Goal: Task Accomplishment & Management: Complete application form

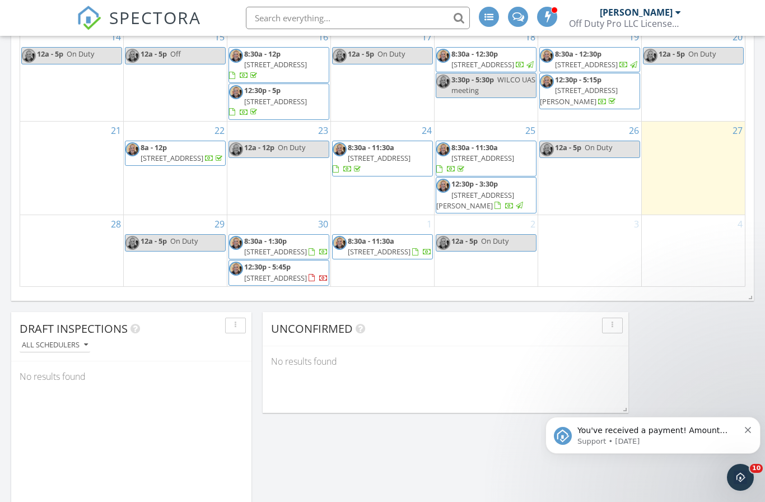
scroll to position [775, 0]
click at [360, 268] on div "1 8:30a - 11:30a 527 Rubber Tree Wy, Buda 78610" at bounding box center [382, 252] width 103 height 72
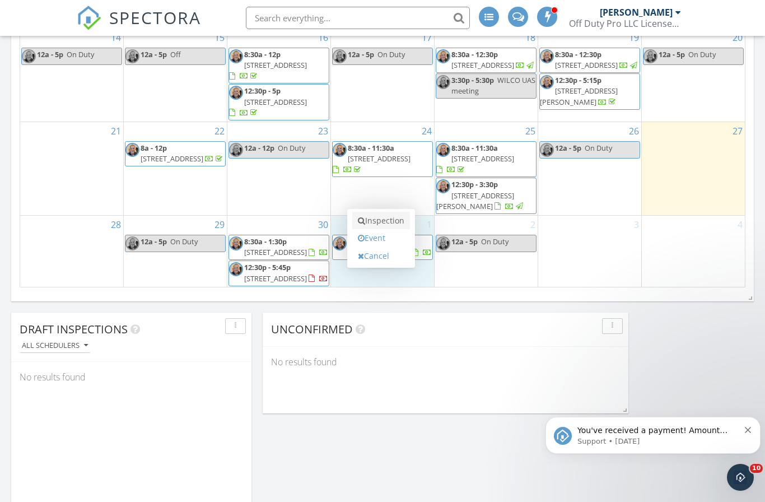
click at [385, 223] on link "Inspection" at bounding box center [381, 221] width 58 height 18
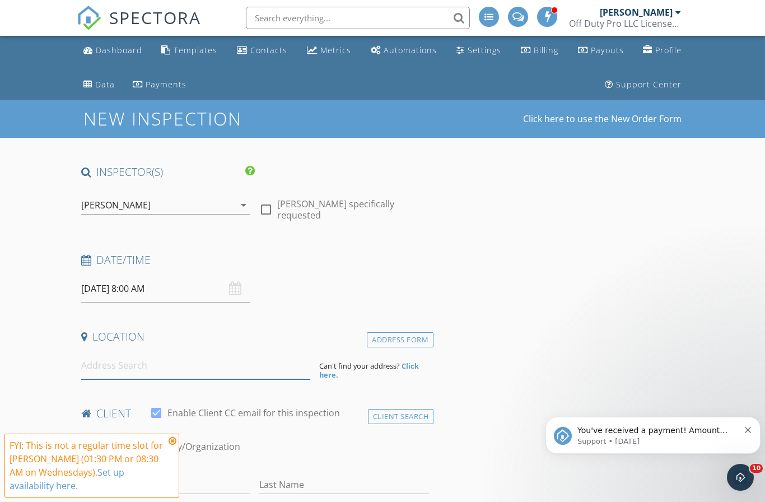
click at [195, 375] on input at bounding box center [195, 365] width 229 height 27
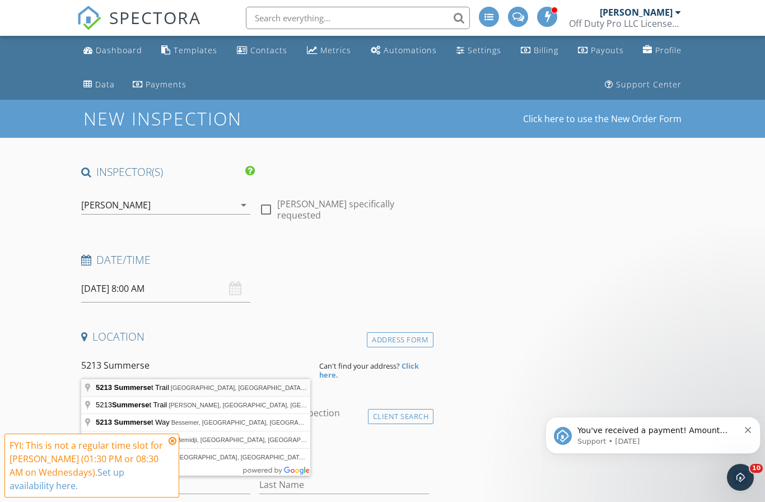
type input "5213 Summerset Trail, Austin, TX, USA"
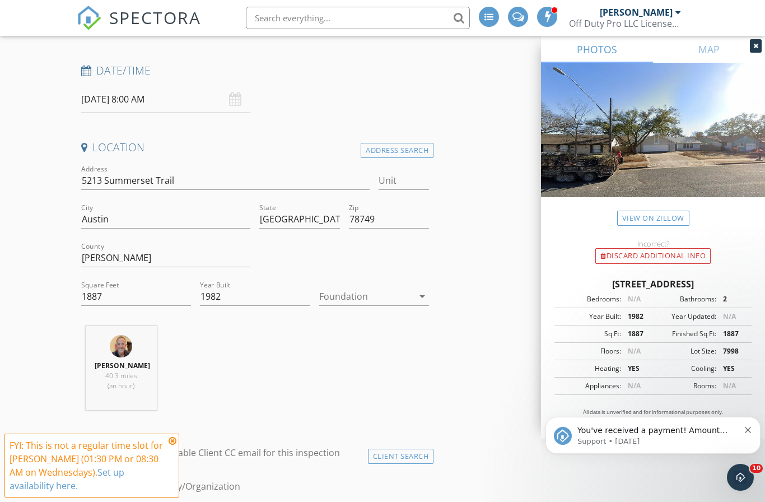
scroll to position [190, 0]
click at [113, 293] on input "1887" at bounding box center [136, 296] width 110 height 18
type input "2021"
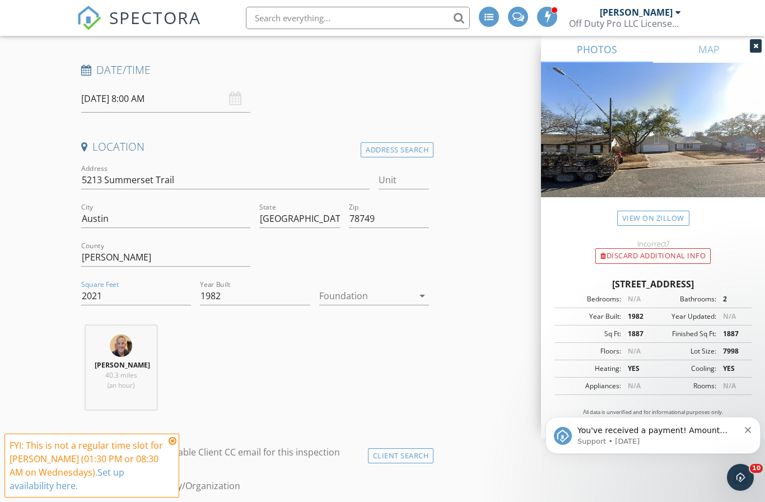
click at [355, 290] on div at bounding box center [366, 296] width 94 height 18
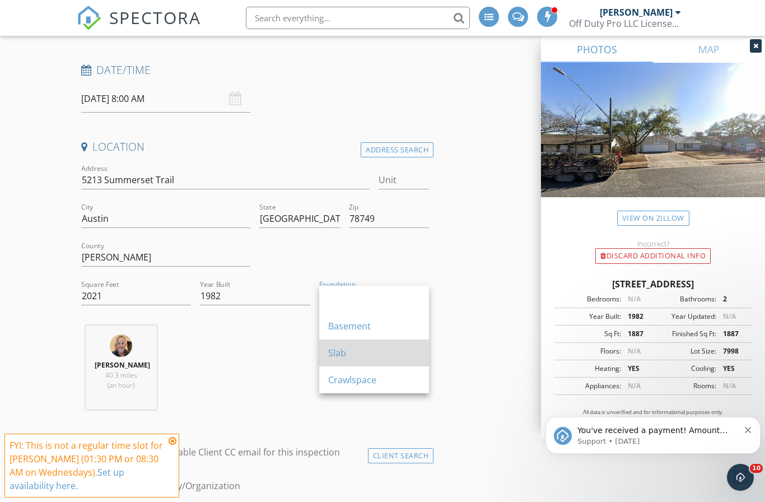
click at [343, 359] on div "Slab" at bounding box center [374, 352] width 92 height 13
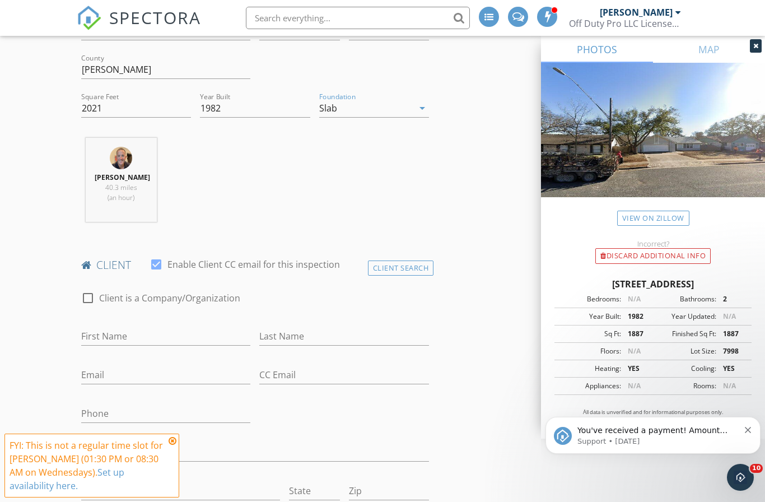
scroll to position [380, 0]
click at [146, 328] on input "First Name" at bounding box center [166, 334] width 170 height 18
type input "Kaila"
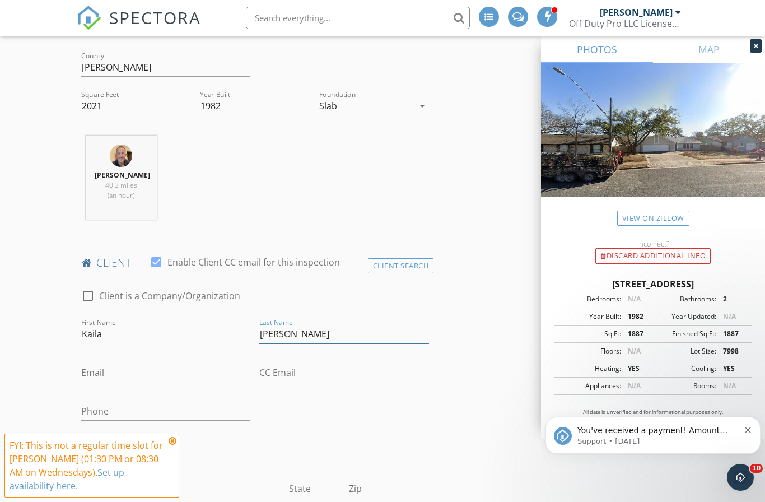
type input "Michalkiewicz"
click at [133, 374] on input "Email" at bounding box center [166, 372] width 170 height 18
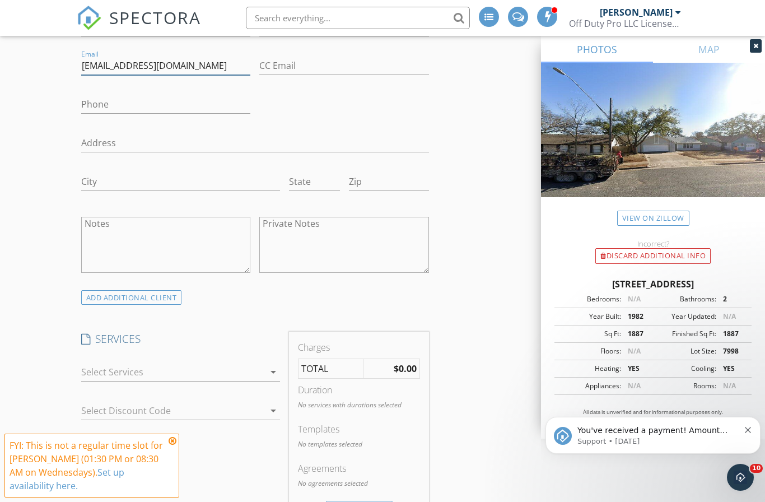
scroll to position [855, 0]
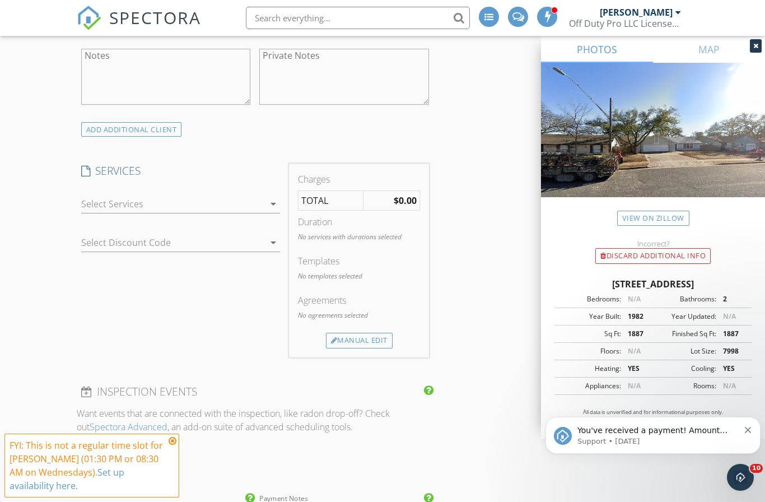
type input "kikmichalk@gmail.com"
click at [165, 202] on div at bounding box center [173, 204] width 184 height 18
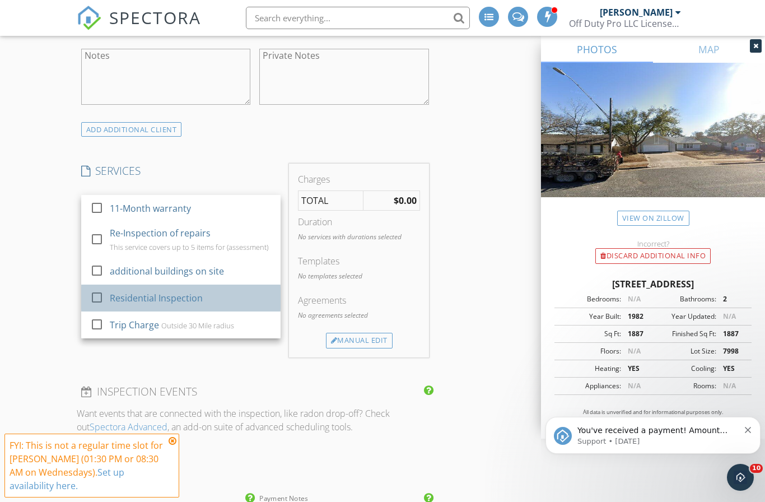
click at [147, 293] on div "Residential Inspection" at bounding box center [156, 297] width 93 height 13
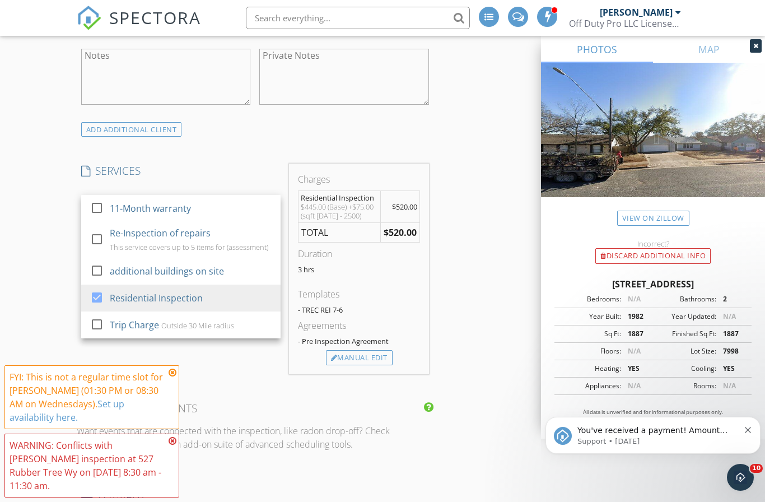
click at [59, 287] on div "New Inspection Click here to use the New Order Form INSPECTOR(S) check_box Robe…" at bounding box center [382, 304] width 765 height 2119
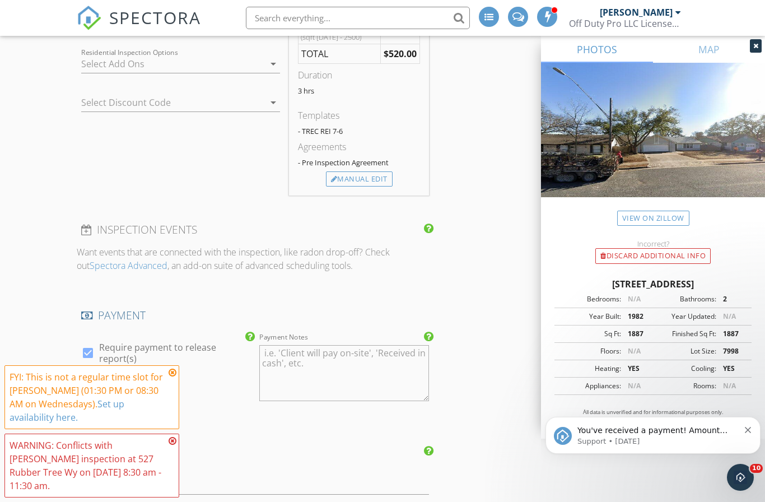
scroll to position [1093, 0]
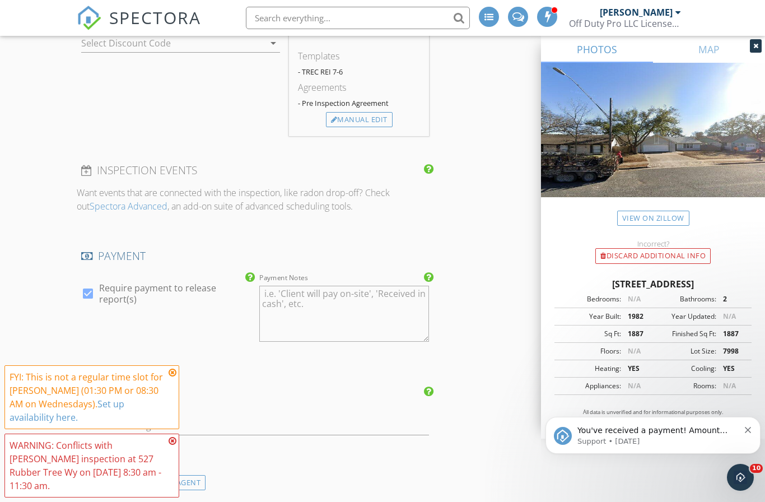
click at [172, 377] on icon at bounding box center [173, 372] width 8 height 9
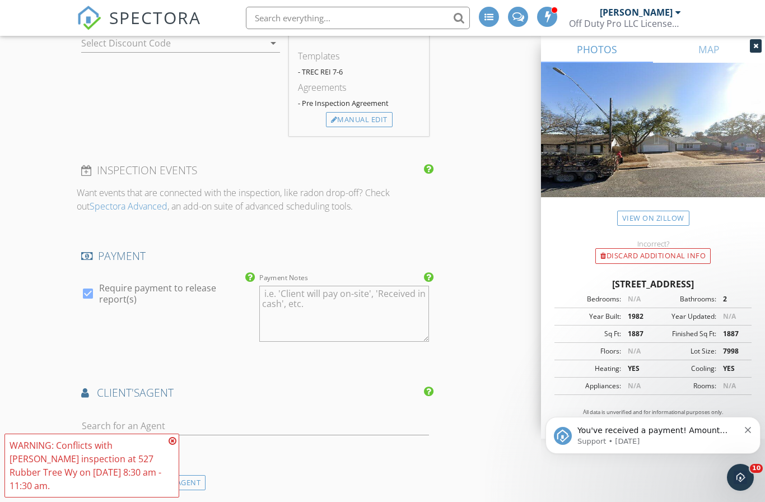
click at [174, 445] on icon at bounding box center [173, 440] width 8 height 9
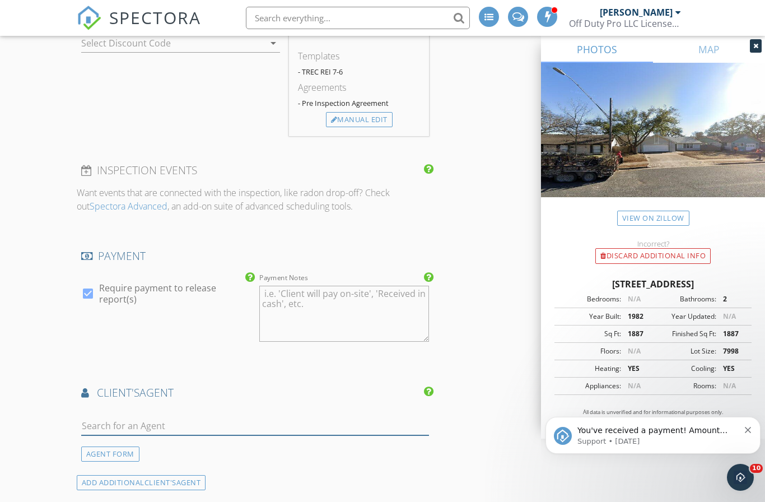
click at [180, 425] on input "text" at bounding box center [255, 426] width 348 height 18
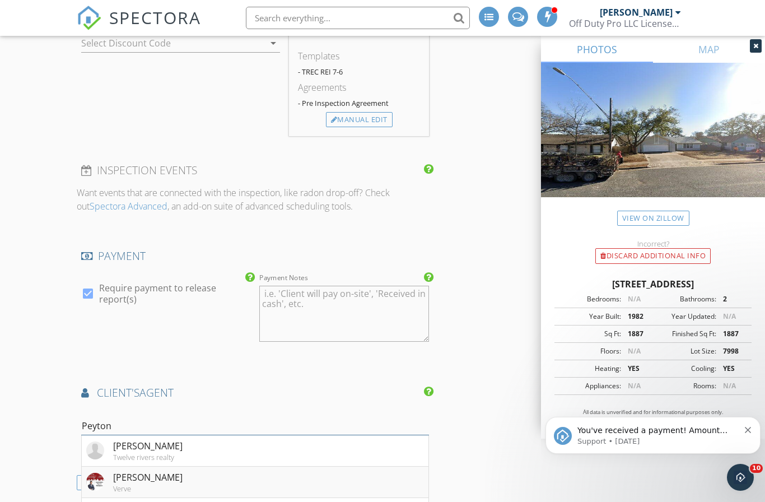
type input "Peyton"
click at [183, 477] on div "Peyton Thompson" at bounding box center [147, 476] width 69 height 13
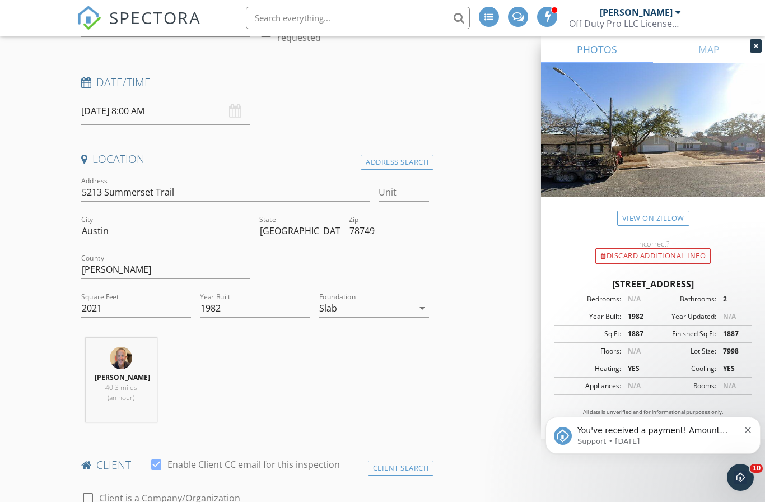
scroll to position [174, 0]
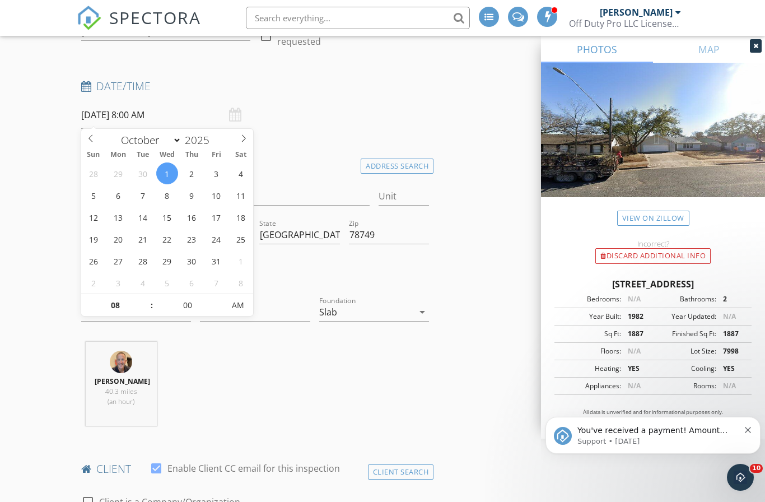
click at [194, 113] on input "10/01/2025 8:00 AM" at bounding box center [166, 114] width 170 height 27
type input "09"
type input "10/01/2025 9:00 AM"
click at [145, 296] on span at bounding box center [146, 299] width 8 height 11
type input "10"
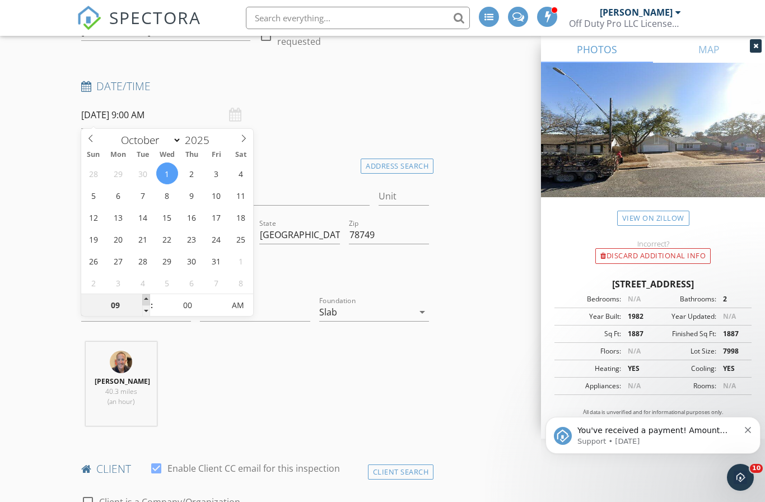
type input "10/01/2025 10:00 AM"
click at [145, 296] on span at bounding box center [146, 299] width 8 height 11
type input "11"
type input "10/01/2025 11:00 AM"
click at [145, 296] on span at bounding box center [146, 299] width 8 height 11
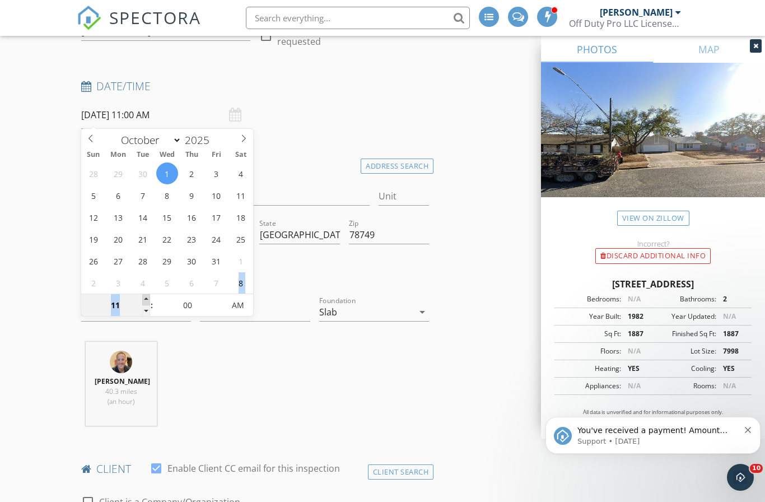
type input "12"
type input "10/01/2025 12:00 PM"
click at [145, 296] on span at bounding box center [146, 299] width 8 height 11
type input "05"
type input "10/01/2025 12:05 PM"
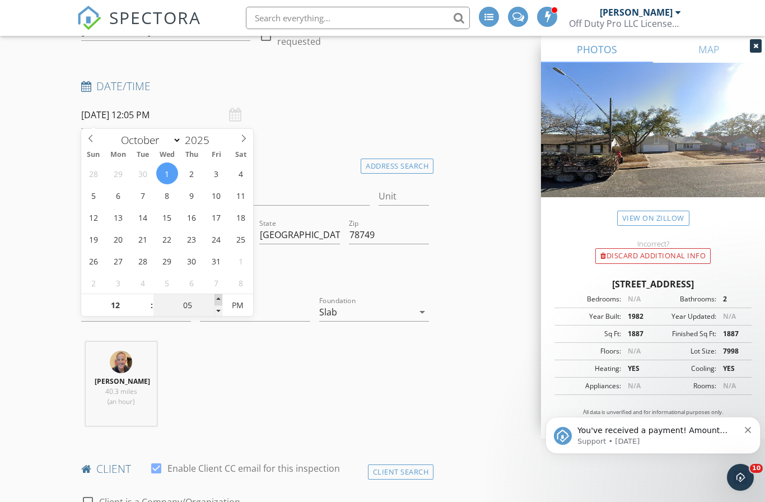
click at [216, 297] on span at bounding box center [219, 299] width 8 height 11
type input "10"
type input "10/01/2025 12:10 PM"
click at [216, 297] on span at bounding box center [219, 299] width 8 height 11
type input "15"
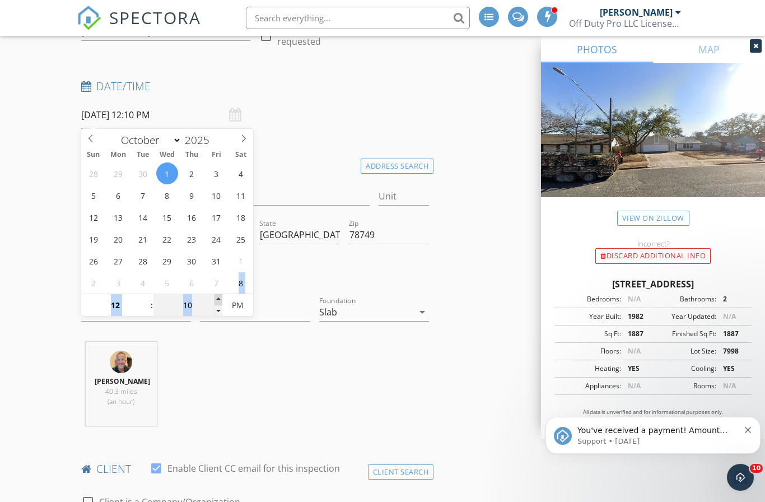
type input "10/01/2025 12:15 PM"
click at [216, 297] on span at bounding box center [219, 299] width 8 height 11
type input "20"
type input "10/01/2025 12:20 PM"
click at [216, 297] on span at bounding box center [219, 299] width 8 height 11
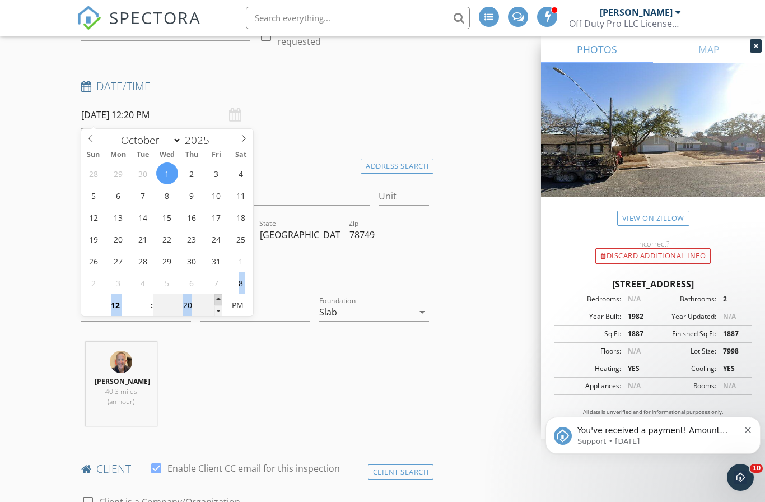
type input "25"
type input "10/01/2025 12:25 PM"
click at [216, 297] on span at bounding box center [219, 299] width 8 height 11
type input "30"
type input "10/01/2025 12:30 PM"
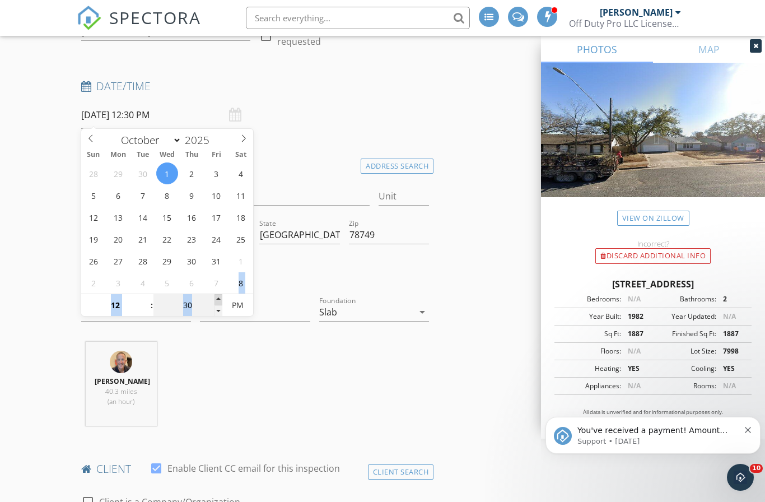
click at [216, 297] on span at bounding box center [219, 299] width 8 height 11
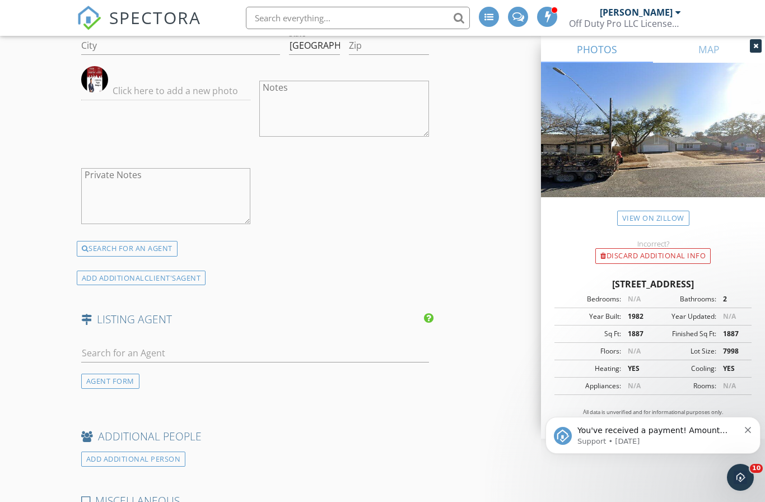
scroll to position [1670, 0]
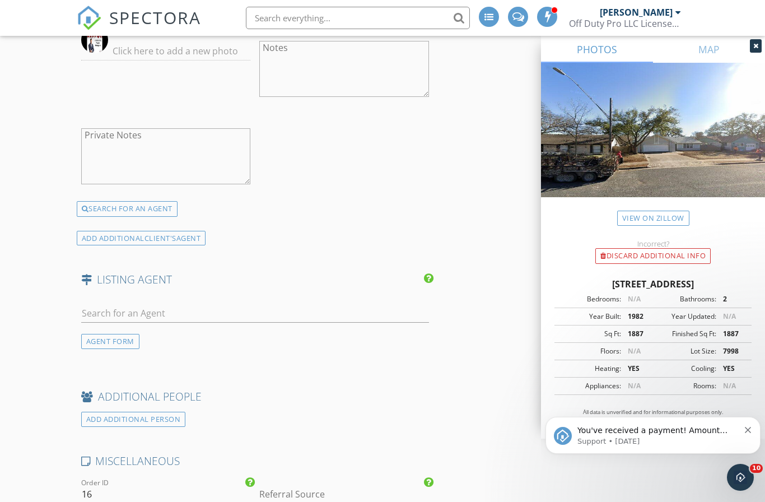
click at [98, 337] on div "AGENT FORM" at bounding box center [110, 341] width 58 height 15
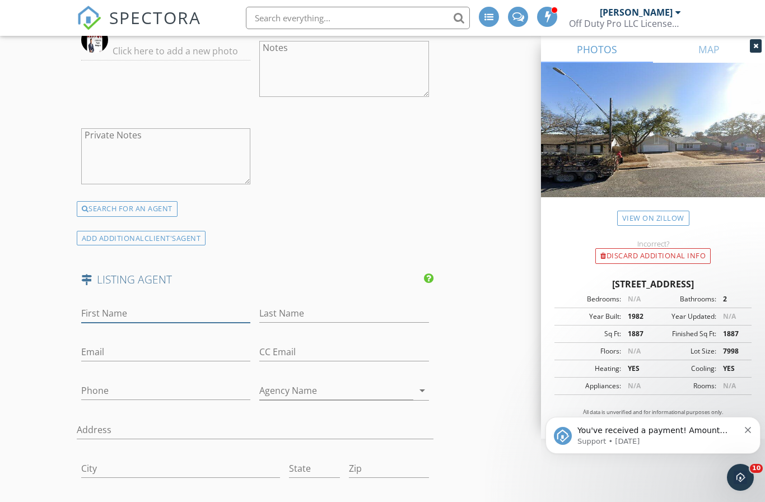
click at [132, 307] on input "First Name" at bounding box center [166, 313] width 170 height 18
paste input "Wendy Papasan"
click at [132, 309] on input "Wendy Papasan" at bounding box center [166, 313] width 170 height 18
type input "Wendy"
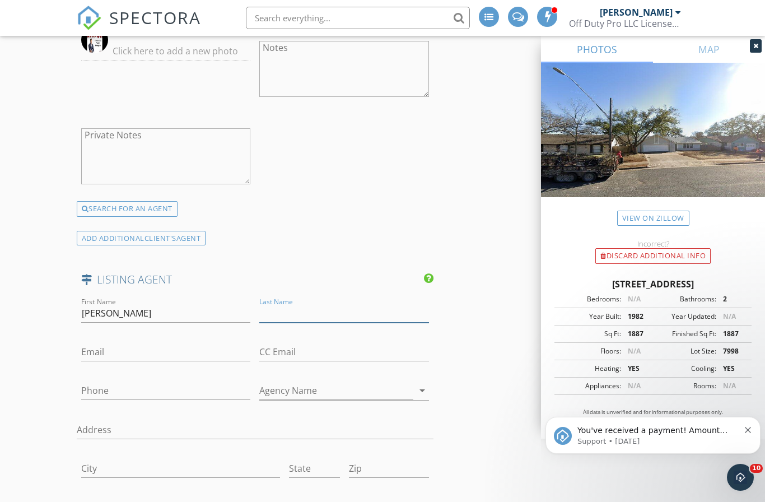
click at [282, 306] on input "Last Name" at bounding box center [344, 313] width 170 height 18
paste input "Papasan"
type input "Papasan"
click at [185, 356] on input "Email" at bounding box center [166, 352] width 170 height 18
click at [166, 345] on input "Email" at bounding box center [166, 352] width 170 height 18
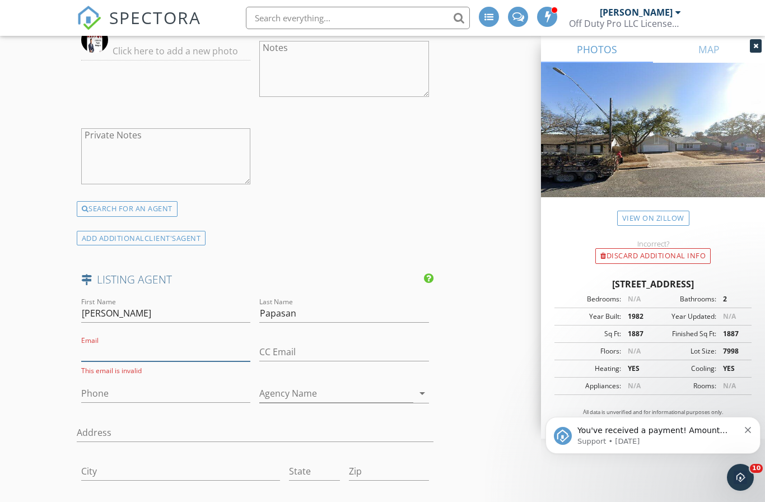
paste input "listings@papasanproperties.com"
type input "listings@papasanproperties.com"
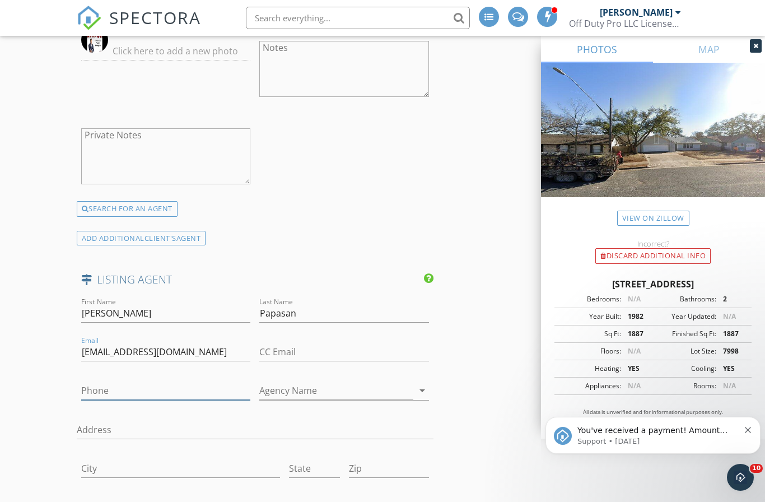
click at [91, 390] on input "Phone" at bounding box center [166, 390] width 170 height 18
paste input "512-330-1004"
type input "512-330-1004"
click at [309, 384] on input "Agency Name" at bounding box center [336, 390] width 154 height 18
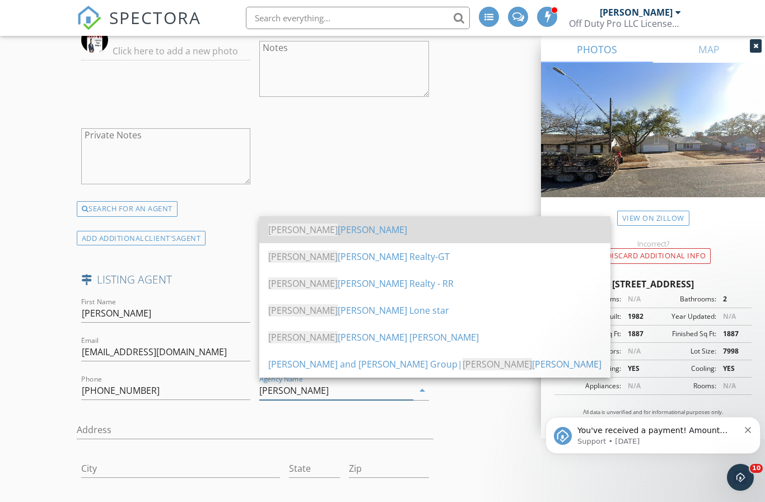
click at [352, 227] on div "Keller Williams" at bounding box center [434, 229] width 333 height 13
type input "Keller Williams"
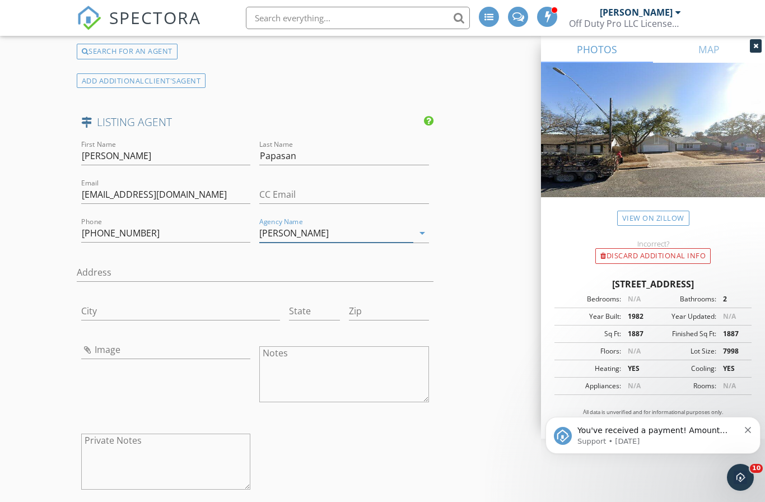
scroll to position [1863, 0]
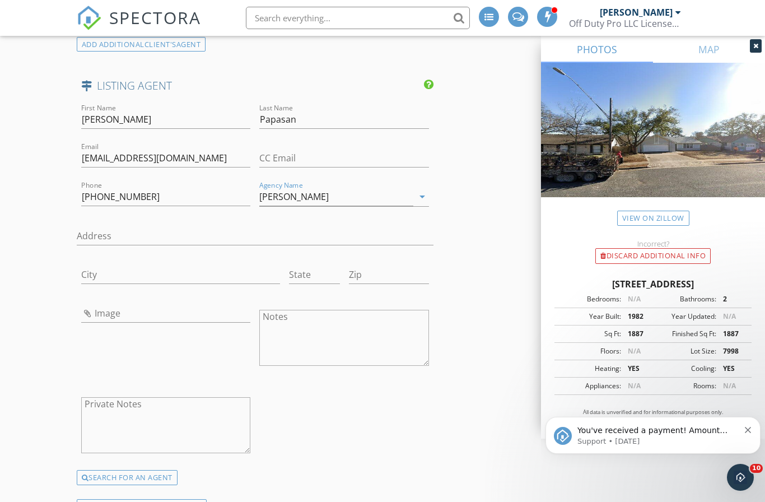
click at [327, 332] on textarea "Notes" at bounding box center [344, 338] width 170 height 56
type textarea "Please send me your SUPRA CBS code"
click at [341, 399] on div "First Name Wendy Last Name Papasan Email listings@papasanproperties.com CC Emai…" at bounding box center [255, 285] width 357 height 369
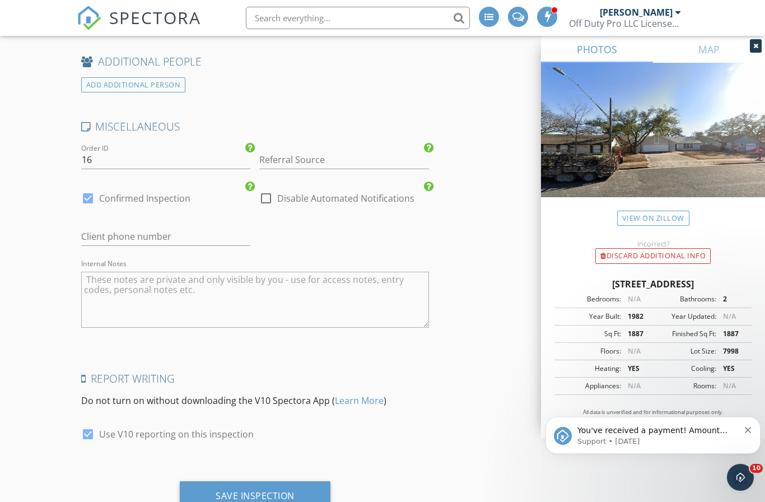
scroll to position [2349, 0]
click at [264, 492] on div "Save Inspection" at bounding box center [255, 496] width 79 height 11
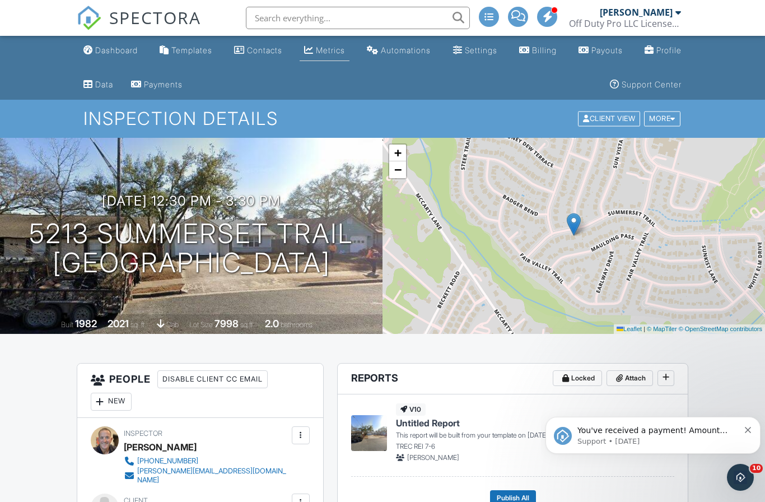
click at [315, 53] on link "Metrics" at bounding box center [325, 50] width 50 height 21
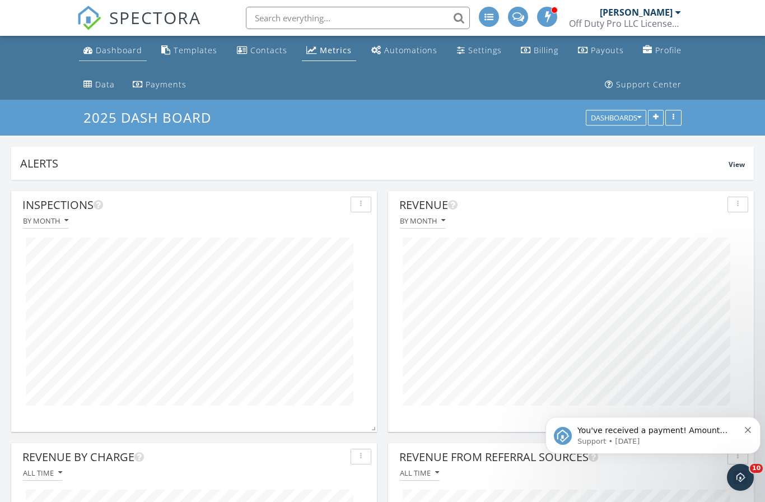
click at [128, 55] on div "Dashboard" at bounding box center [119, 50] width 46 height 11
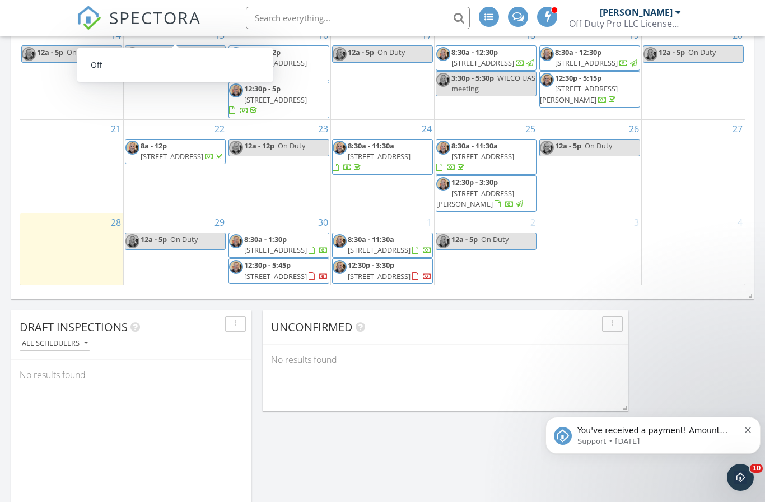
scroll to position [44, 0]
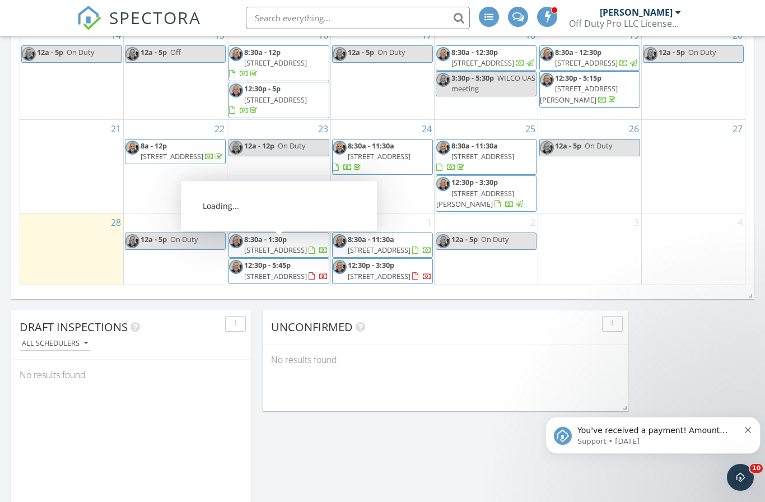
click at [314, 260] on span "12:30p - 5:45p [STREET_ADDRESS]" at bounding box center [279, 271] width 100 height 22
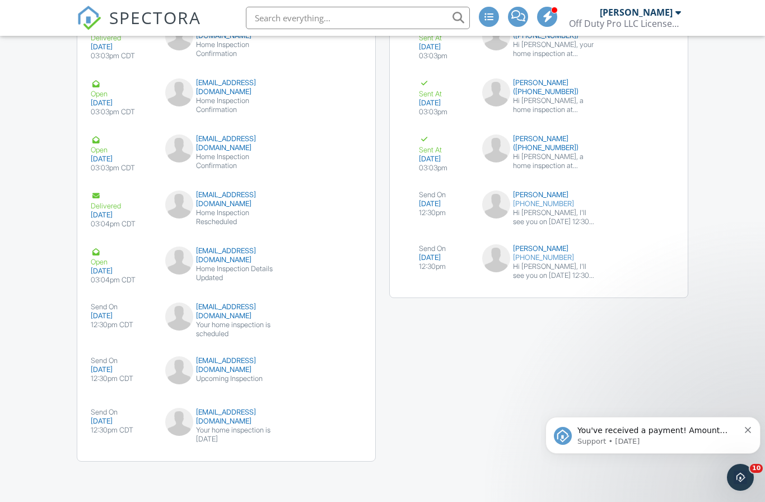
scroll to position [1665, 0]
